Goal: Task Accomplishment & Management: Manage account settings

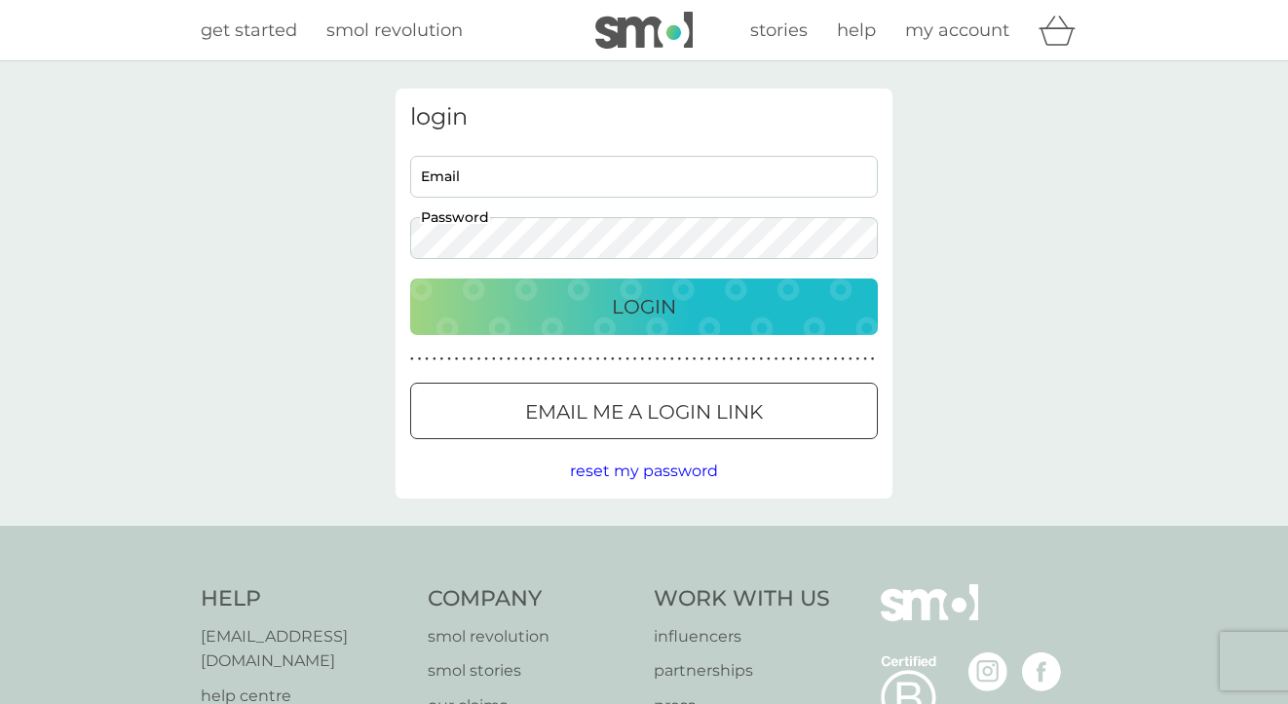
click at [699, 405] on p "Email me a login link" at bounding box center [644, 411] width 238 height 31
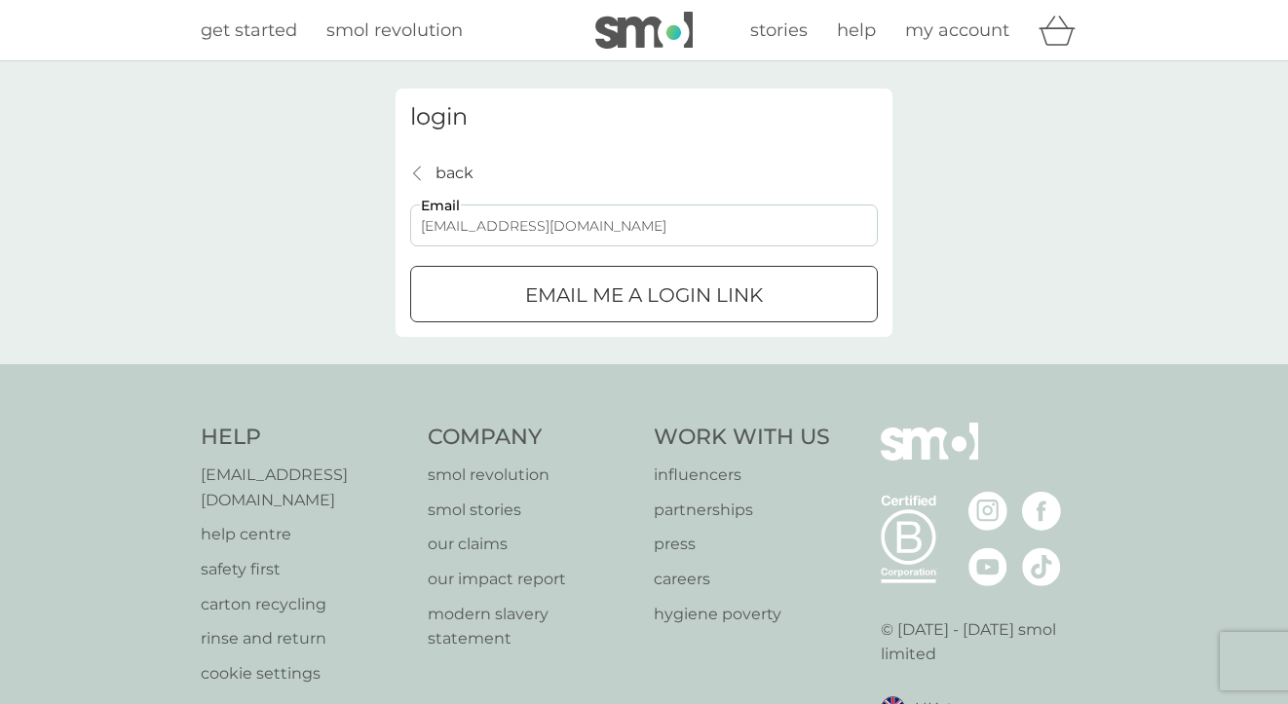
type input "[EMAIL_ADDRESS][DOMAIN_NAME]"
click at [699, 306] on p "Email me a login link" at bounding box center [644, 295] width 238 height 31
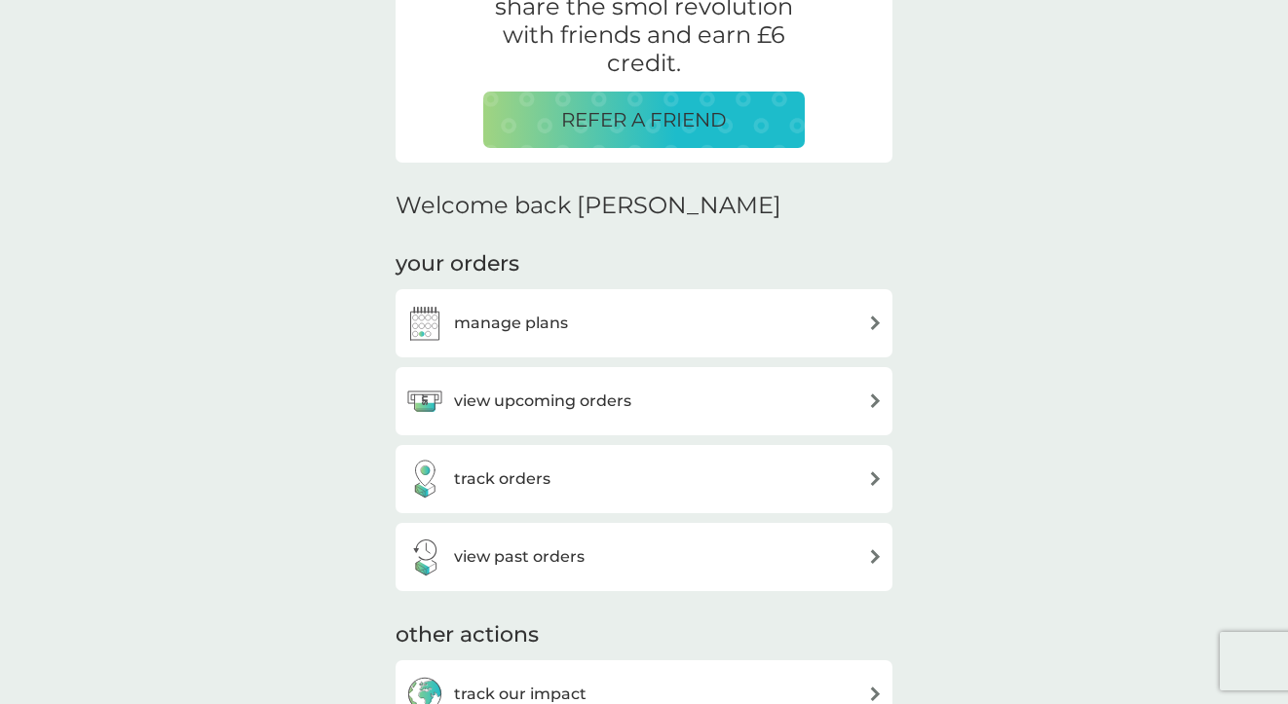
scroll to position [413, 0]
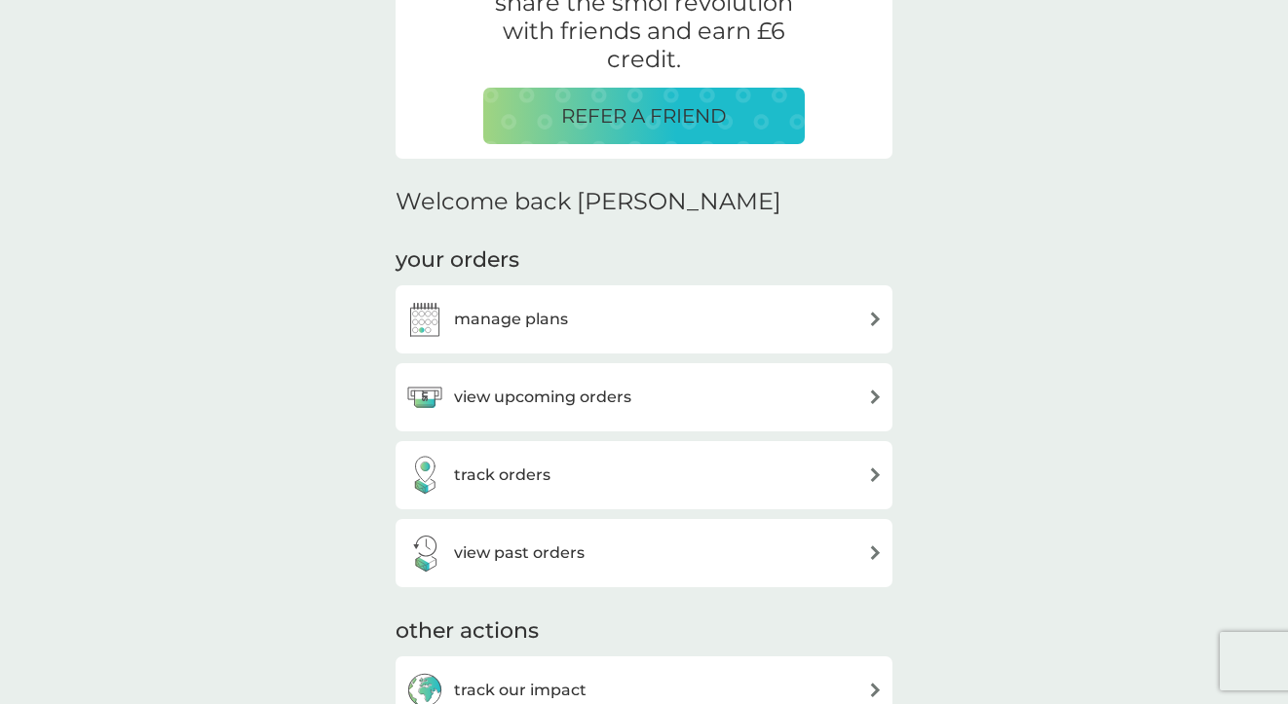
click at [582, 334] on div "manage plans" at bounding box center [643, 319] width 477 height 39
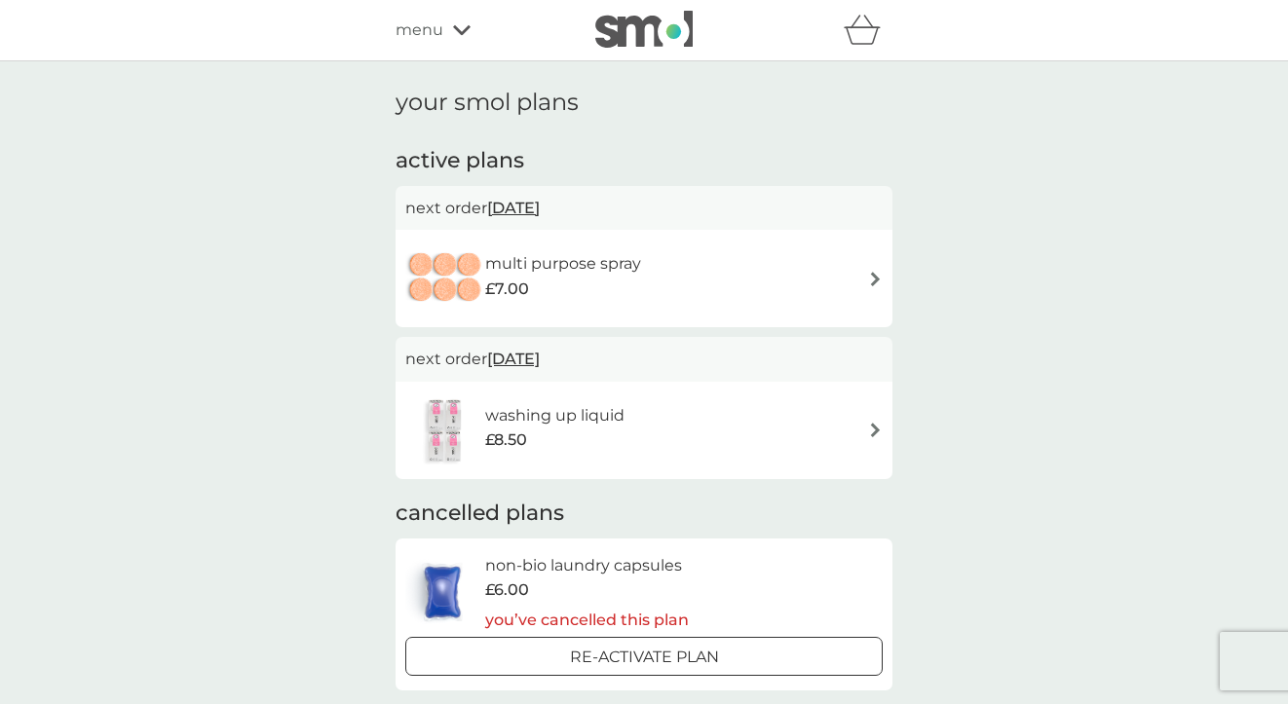
click at [647, 285] on div "multi purpose spray £7.00" at bounding box center [572, 278] width 175 height 55
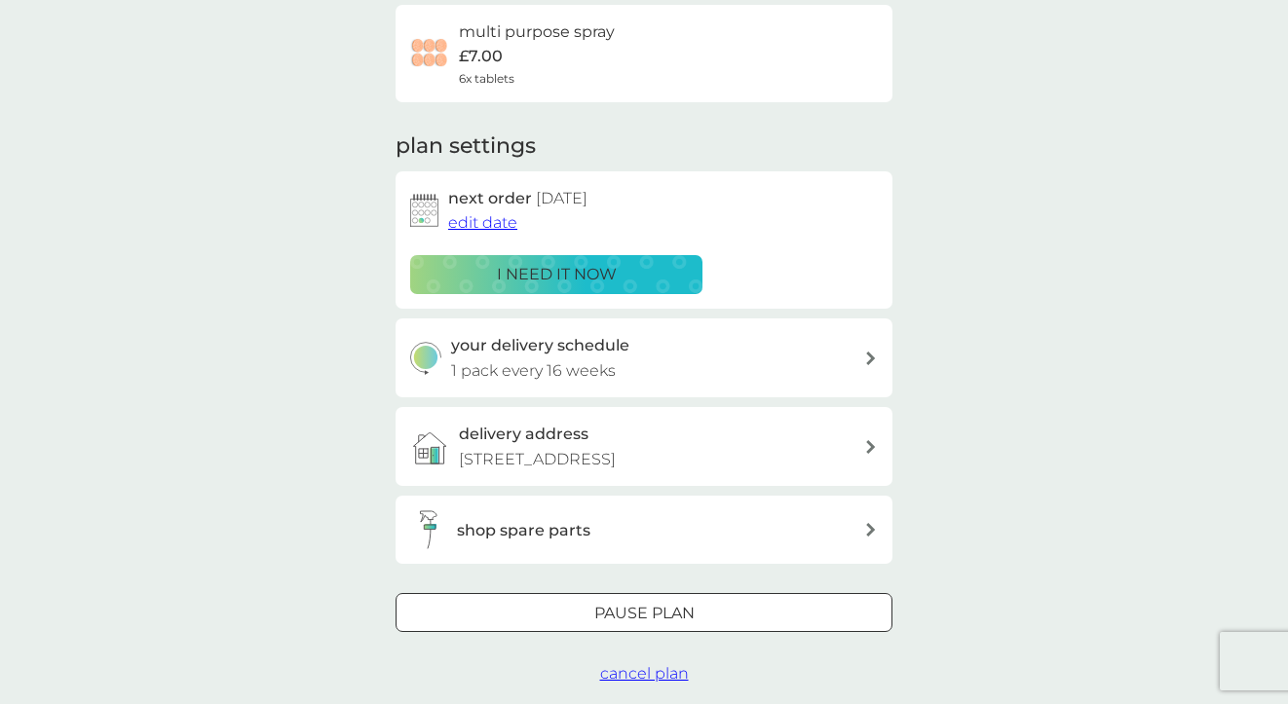
scroll to position [280, 0]
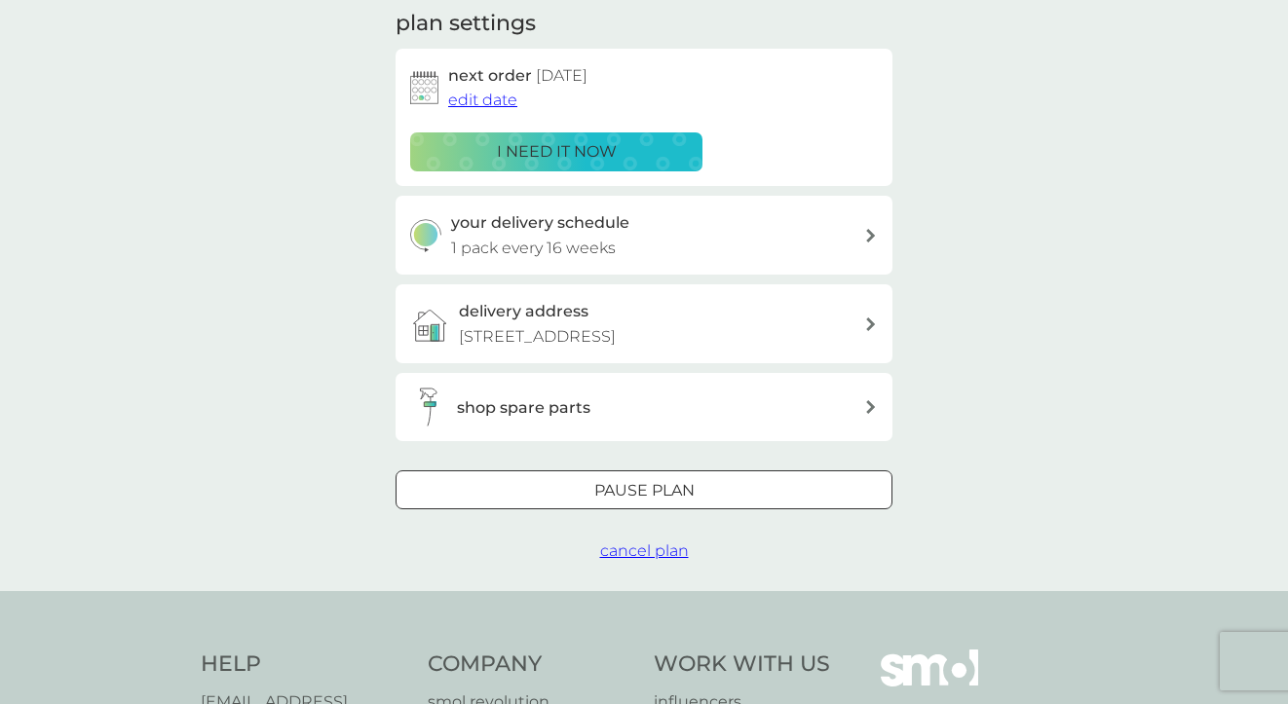
click at [639, 500] on div at bounding box center [644, 491] width 70 height 20
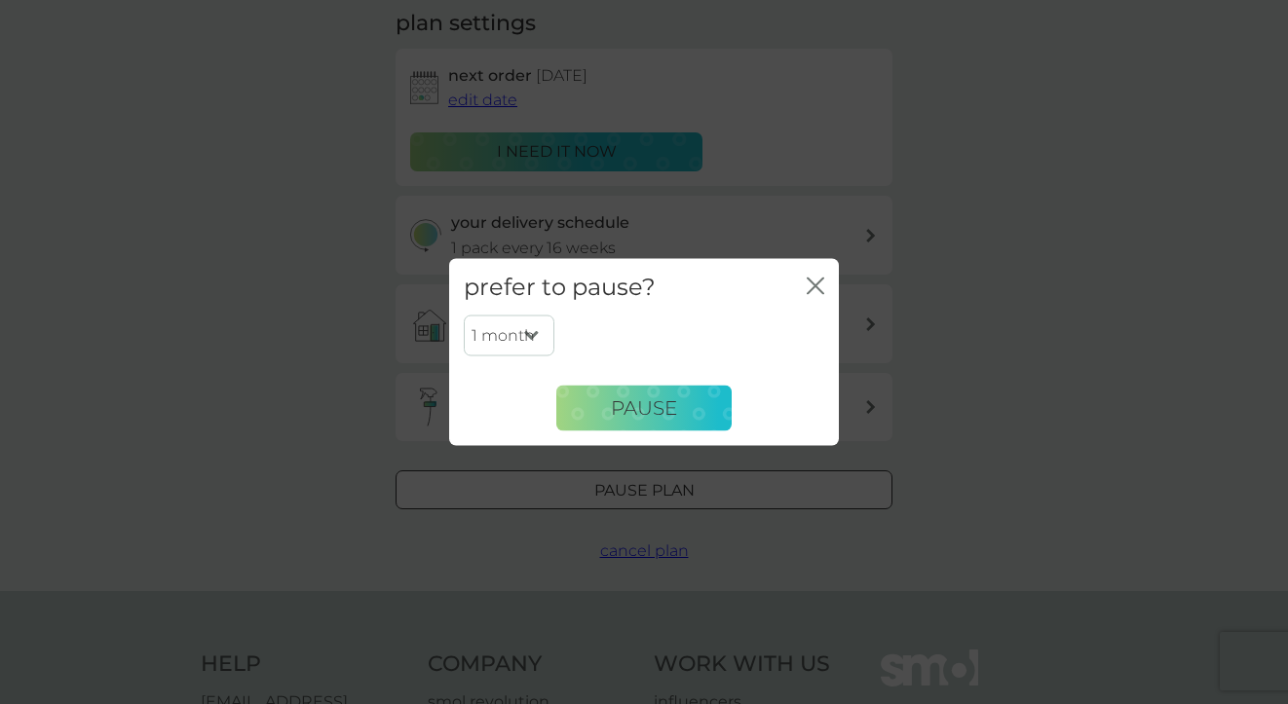
select select "3"
click at [685, 415] on button "Pause" at bounding box center [643, 408] width 175 height 47
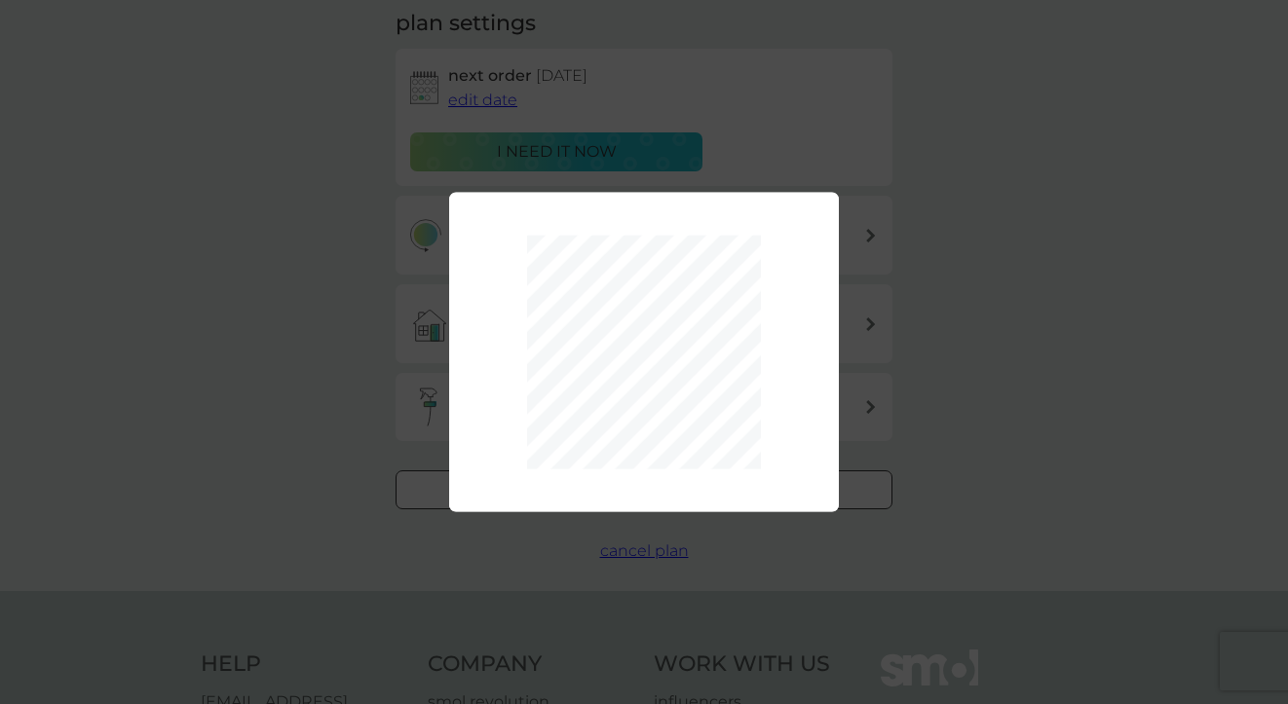
click at [937, 440] on div "1 month 2 months 3 months 4 months 5 months 6 months Pause" at bounding box center [644, 352] width 1288 height 704
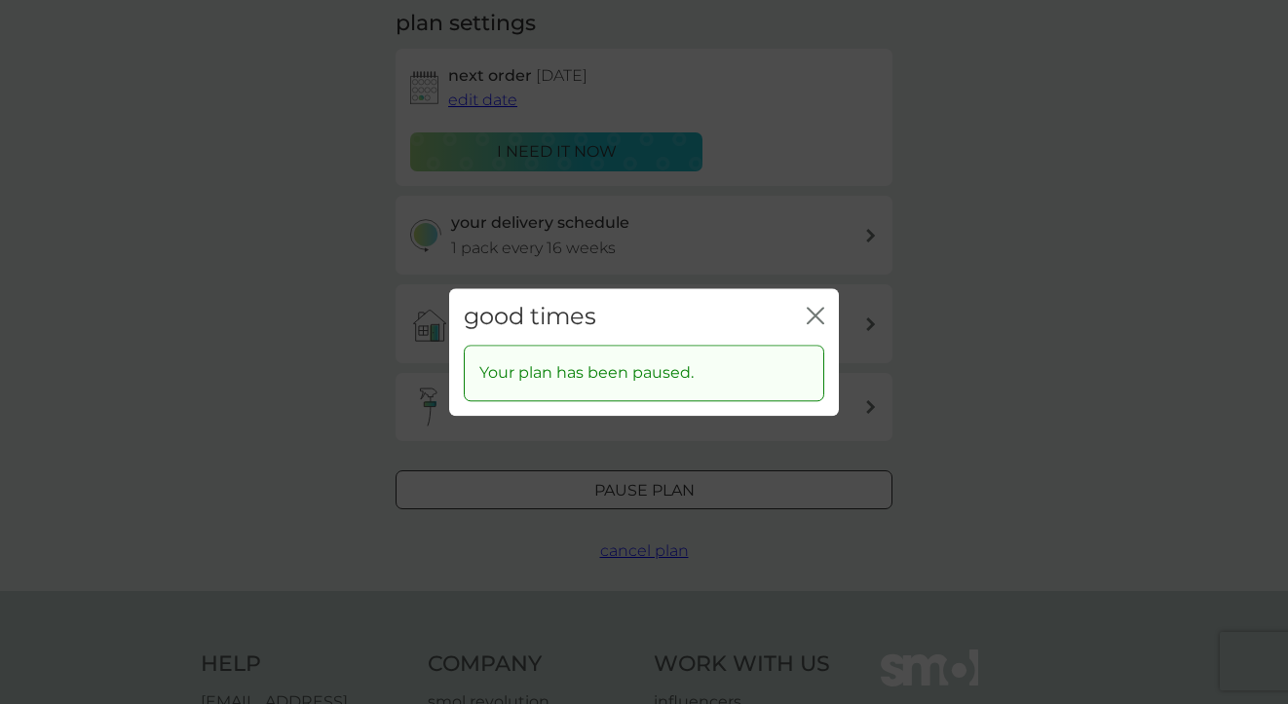
click at [819, 318] on icon "close" at bounding box center [815, 316] width 18 height 18
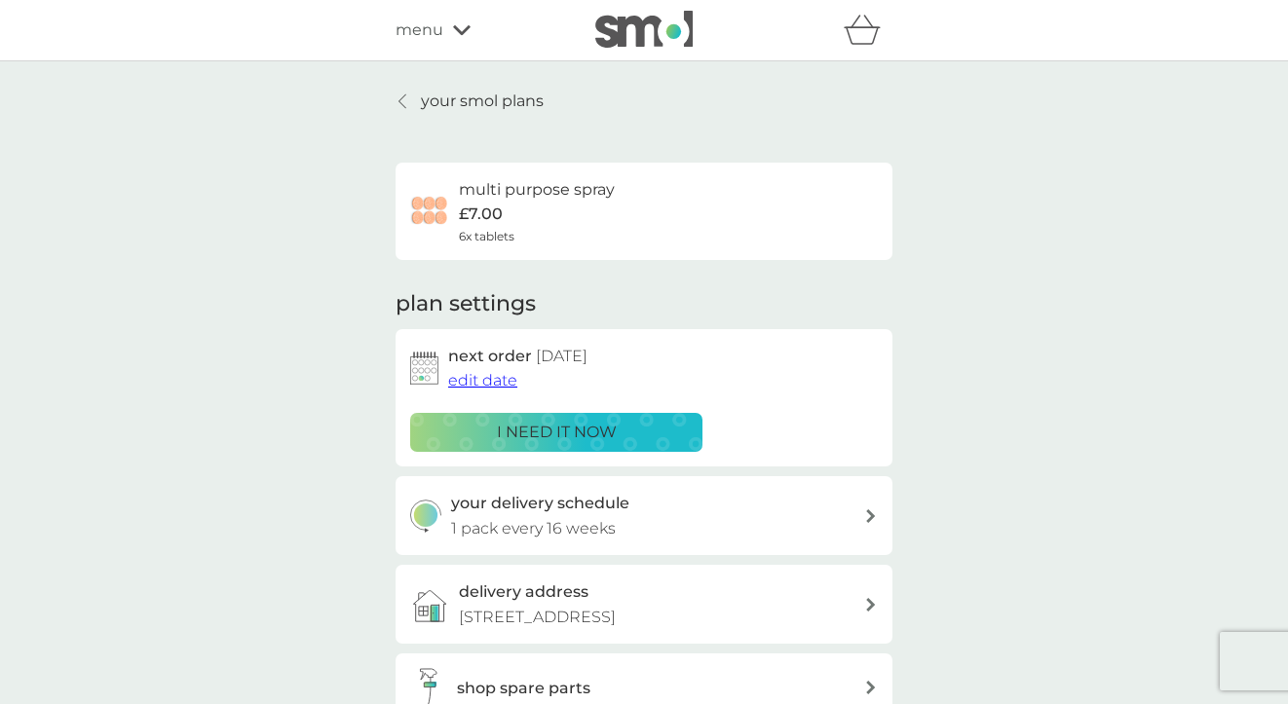
scroll to position [0, 0]
click at [487, 97] on p "your smol plans" at bounding box center [482, 101] width 123 height 25
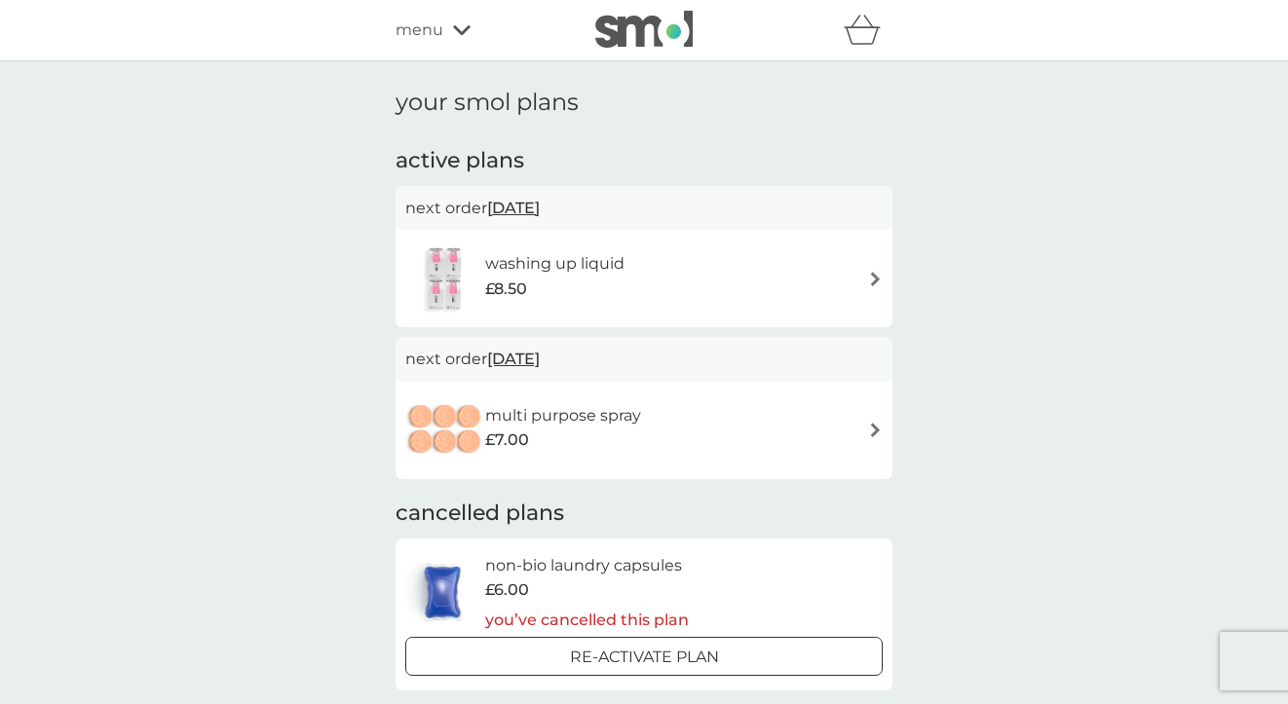
click at [614, 270] on h6 "washing up liquid" at bounding box center [554, 263] width 139 height 25
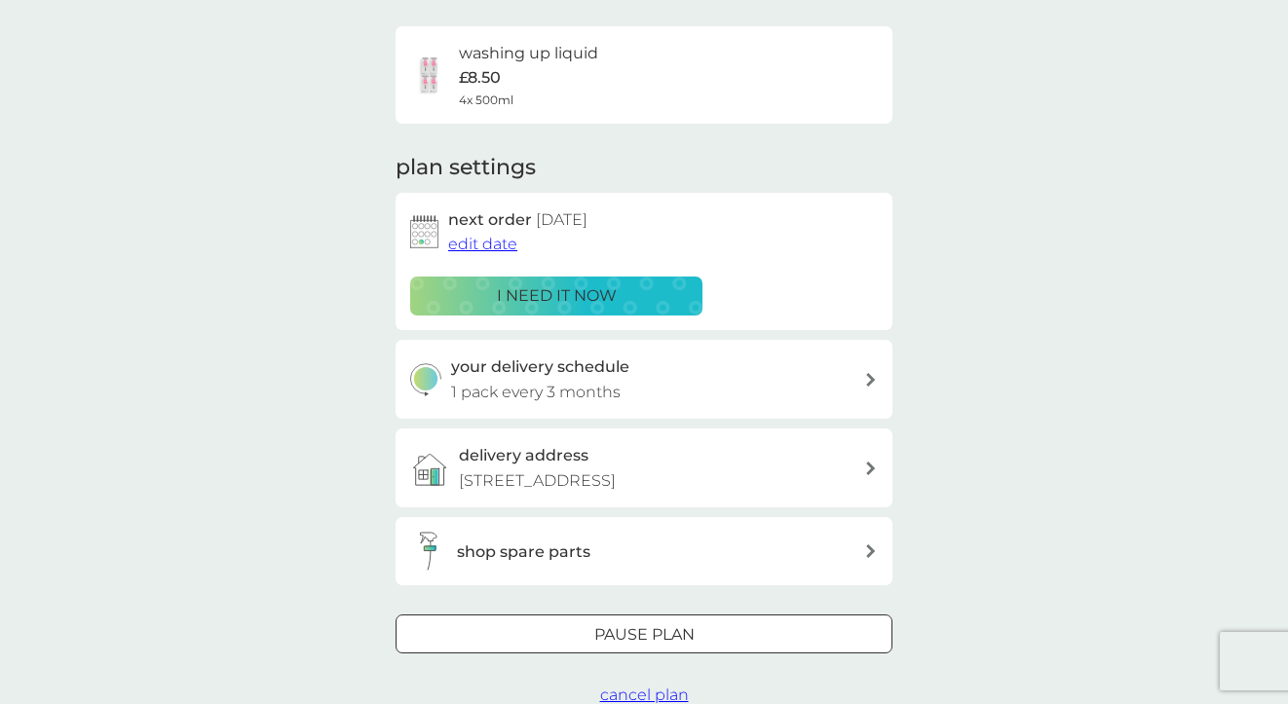
scroll to position [216, 0]
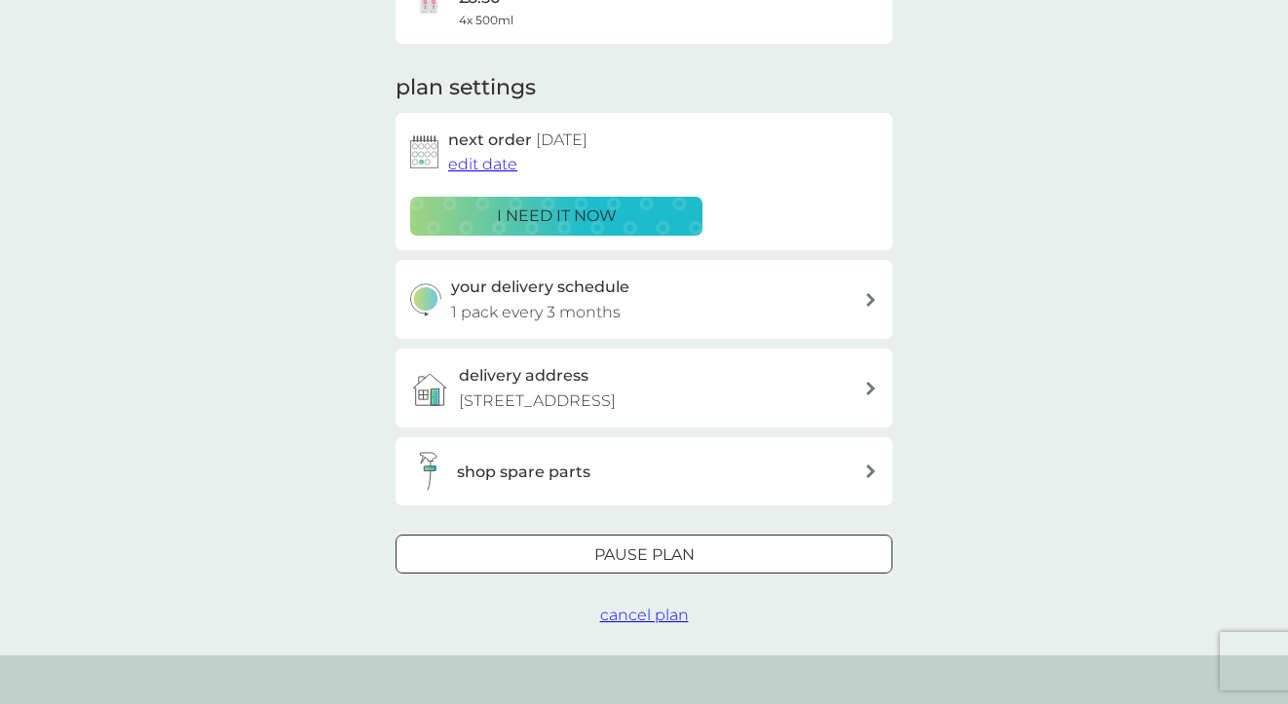
click at [637, 566] on div at bounding box center [644, 555] width 70 height 20
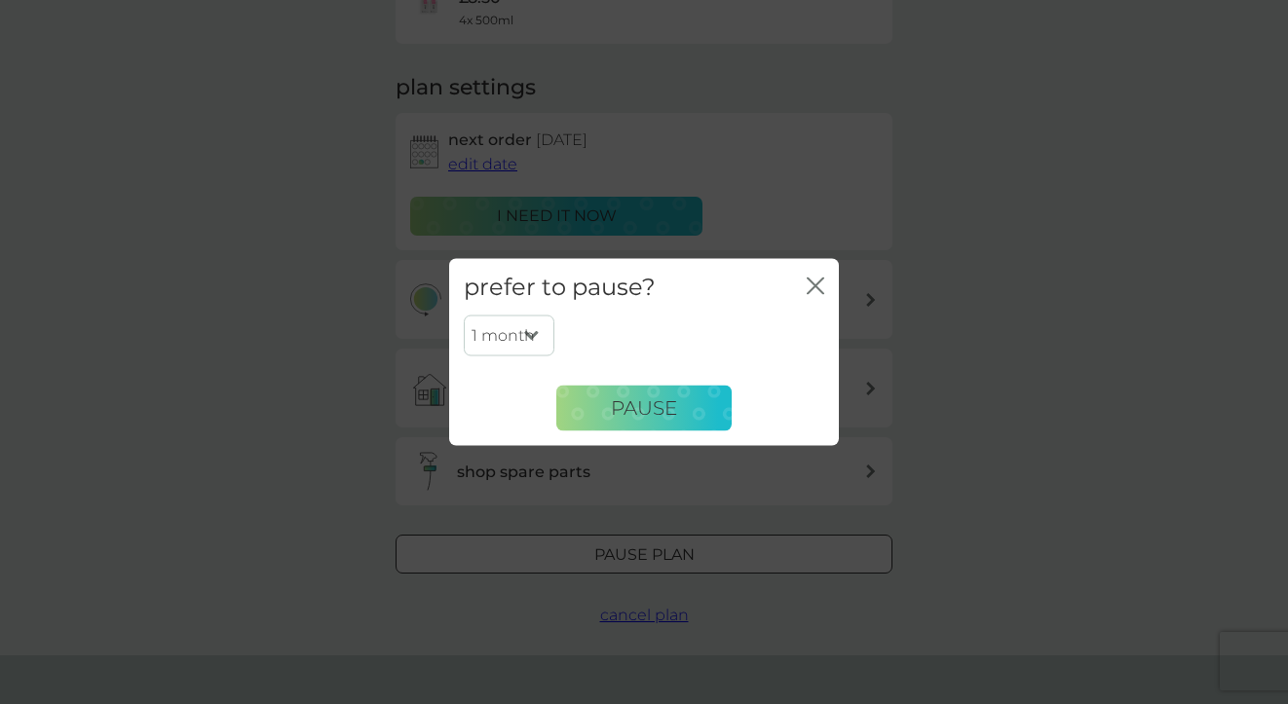
select select "6"
click at [658, 409] on span "Pause" at bounding box center [644, 407] width 66 height 23
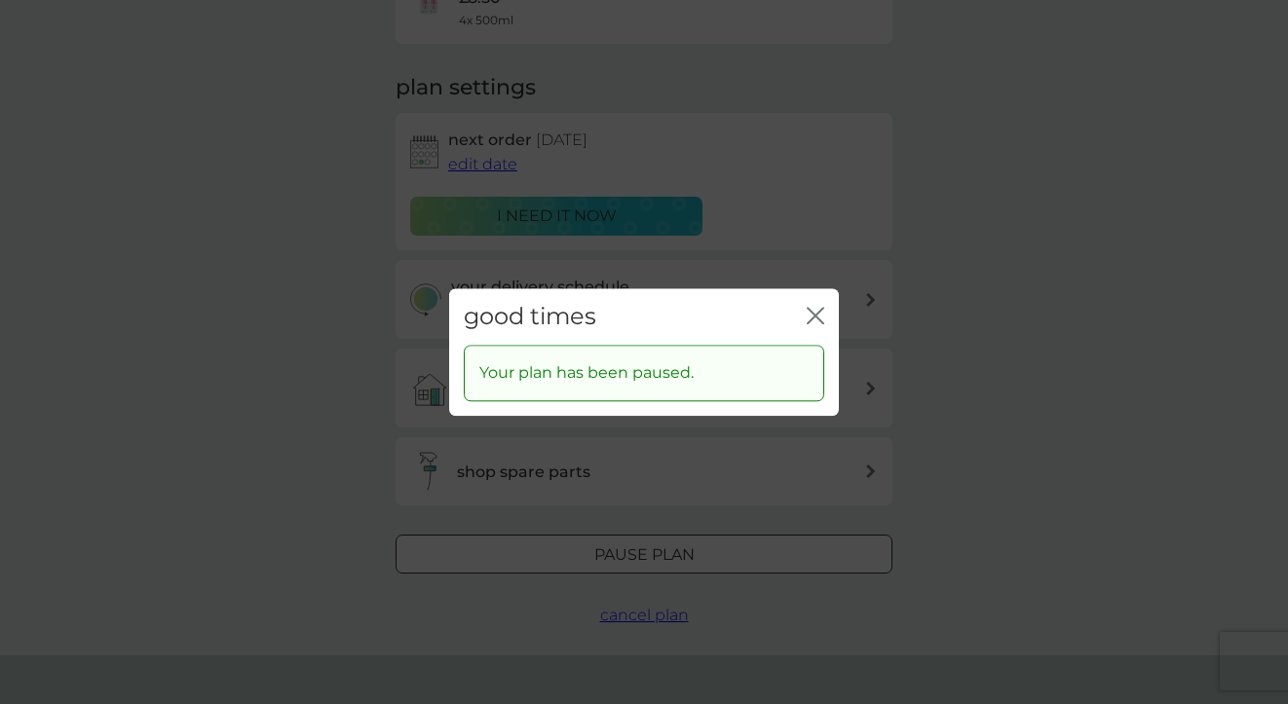
click at [818, 315] on icon "close" at bounding box center [815, 316] width 18 height 18
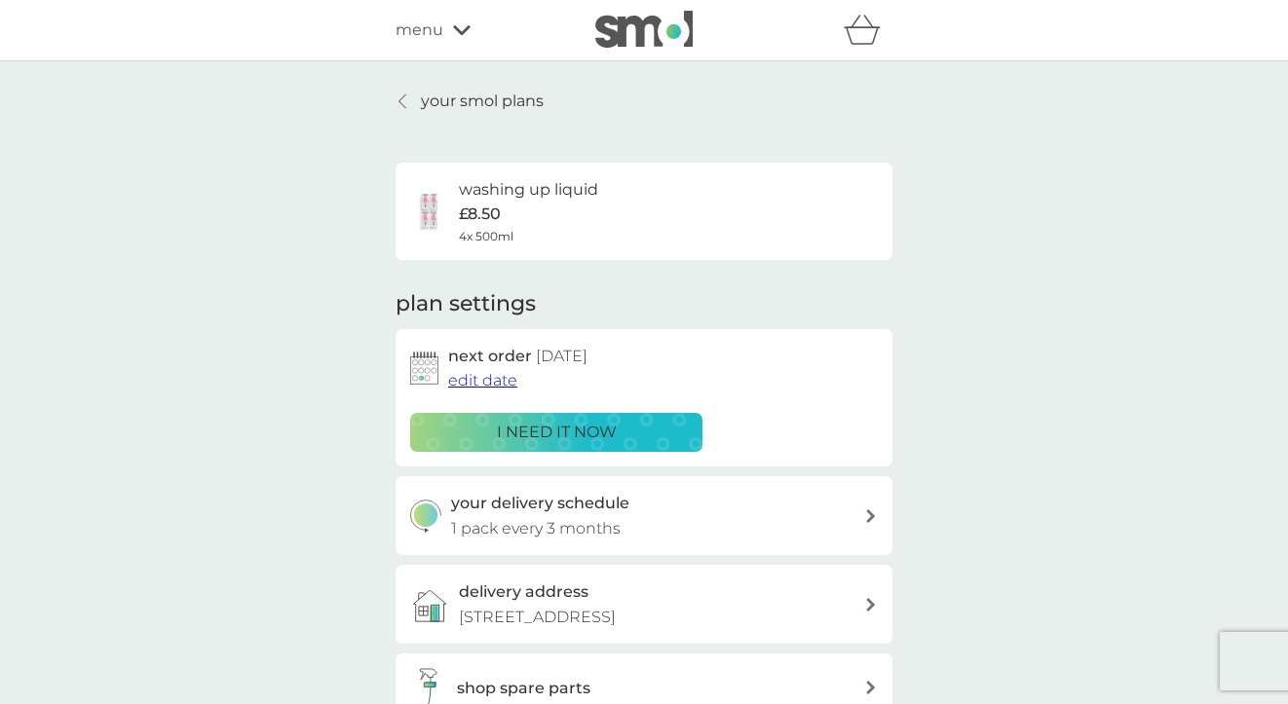
scroll to position [0, 0]
click at [428, 99] on p "your smol plans" at bounding box center [482, 101] width 123 height 25
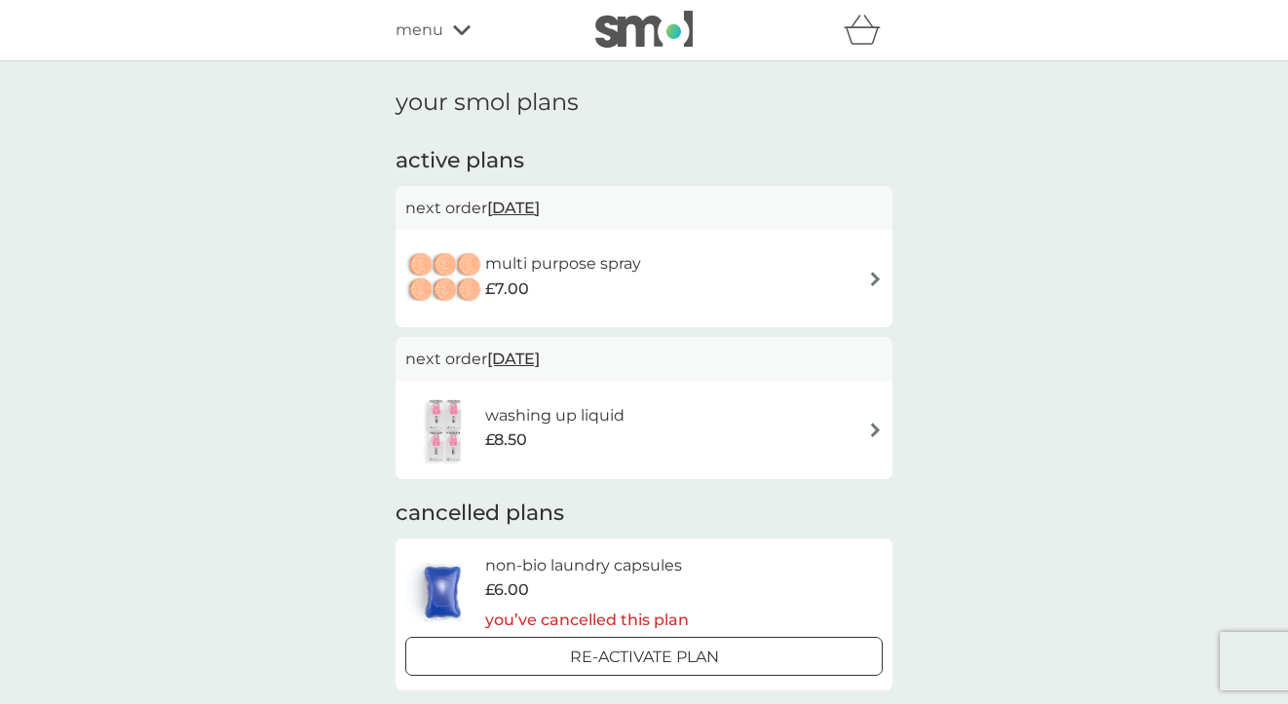
click at [608, 32] on img at bounding box center [643, 29] width 97 height 37
